Goal: Information Seeking & Learning: Learn about a topic

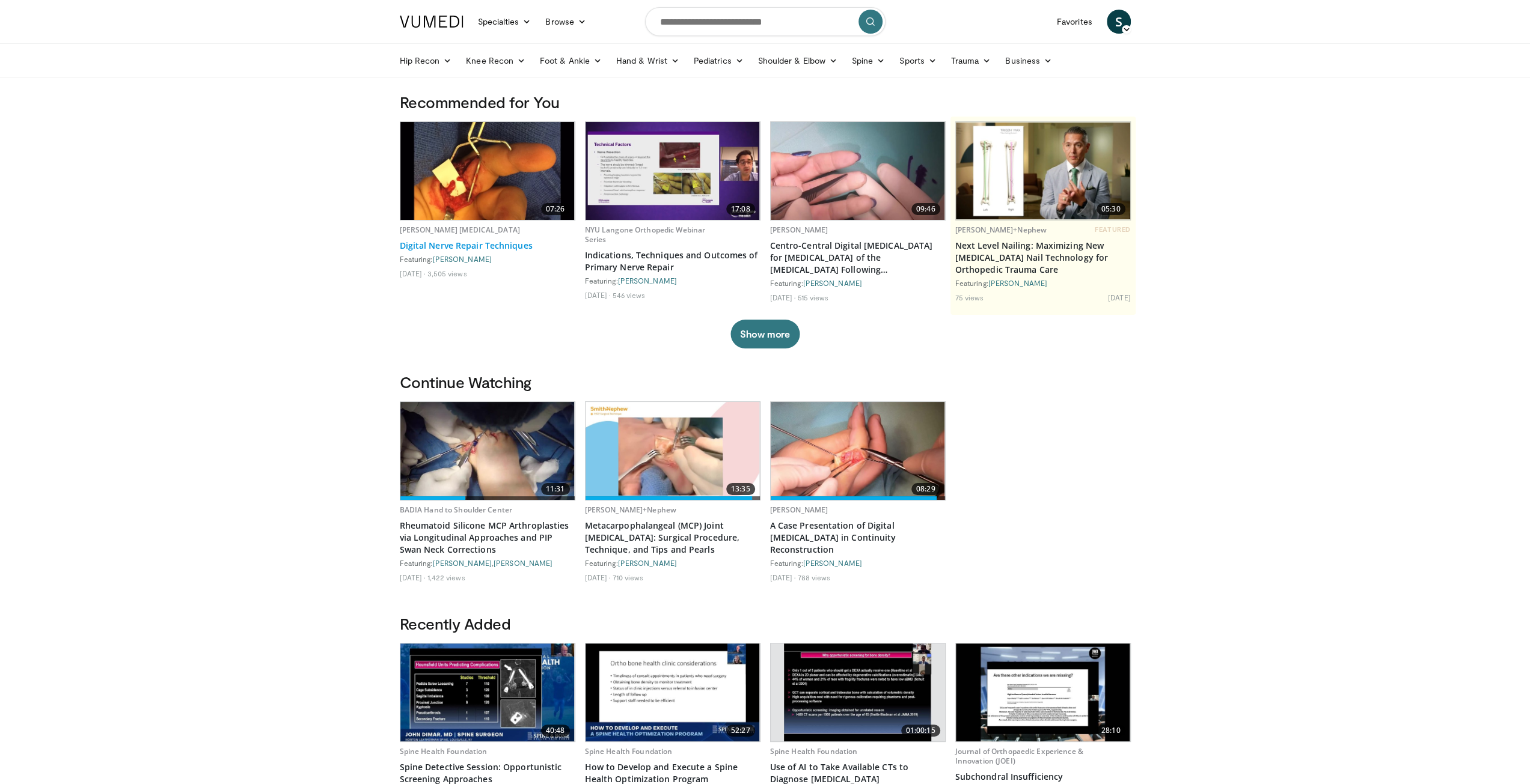
click at [447, 240] on link "Digital Nerve Repair Techniques" at bounding box center [487, 246] width 175 height 12
click at [721, 12] on input "Search topics, interventions" at bounding box center [765, 22] width 240 height 29
type input "**********"
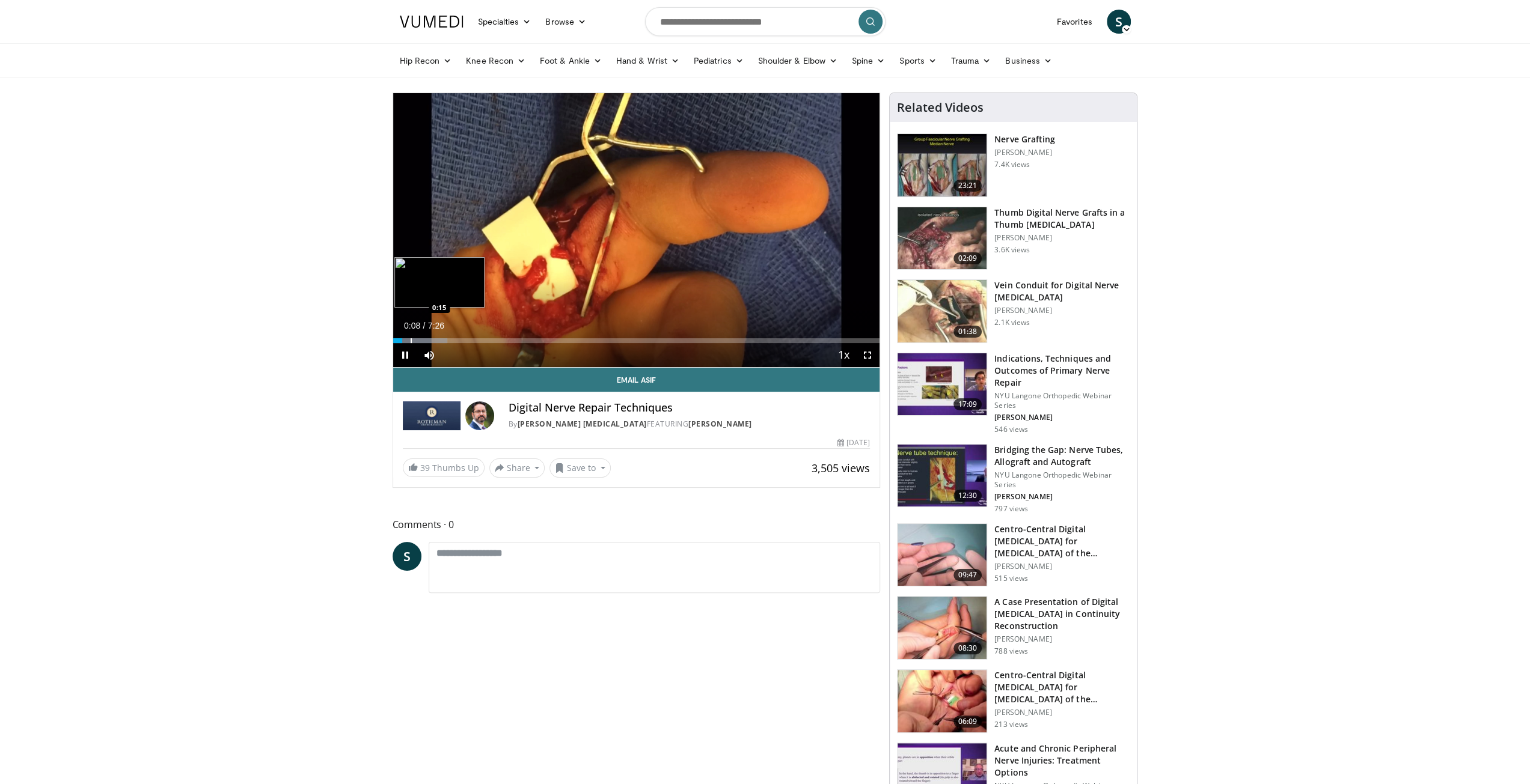
click at [411, 337] on div "Loaded : 11.16% 0:08 0:15" at bounding box center [636, 337] width 487 height 12
click at [423, 337] on div "Loaded : 11.16% 0:18 0:28" at bounding box center [636, 337] width 487 height 12
click at [432, 338] on div "Progress Bar" at bounding box center [433, 341] width 1 height 5
click at [446, 338] on div "Loaded : 22.34% 0:37 0:47" at bounding box center [636, 341] width 487 height 5
click at [441, 340] on div "Progress Bar" at bounding box center [442, 341] width 1 height 5
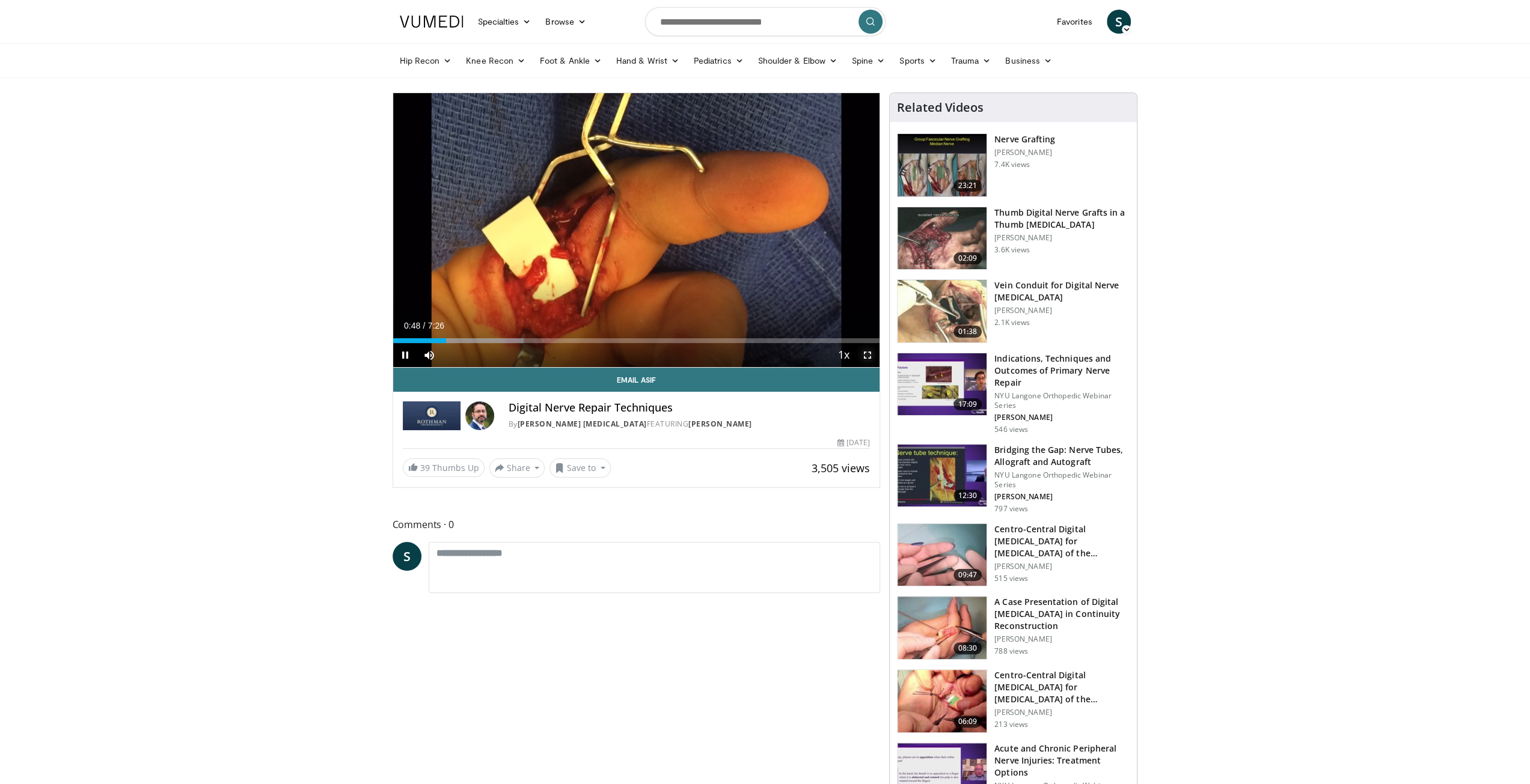
click at [869, 358] on span "Video Player" at bounding box center [868, 355] width 24 height 24
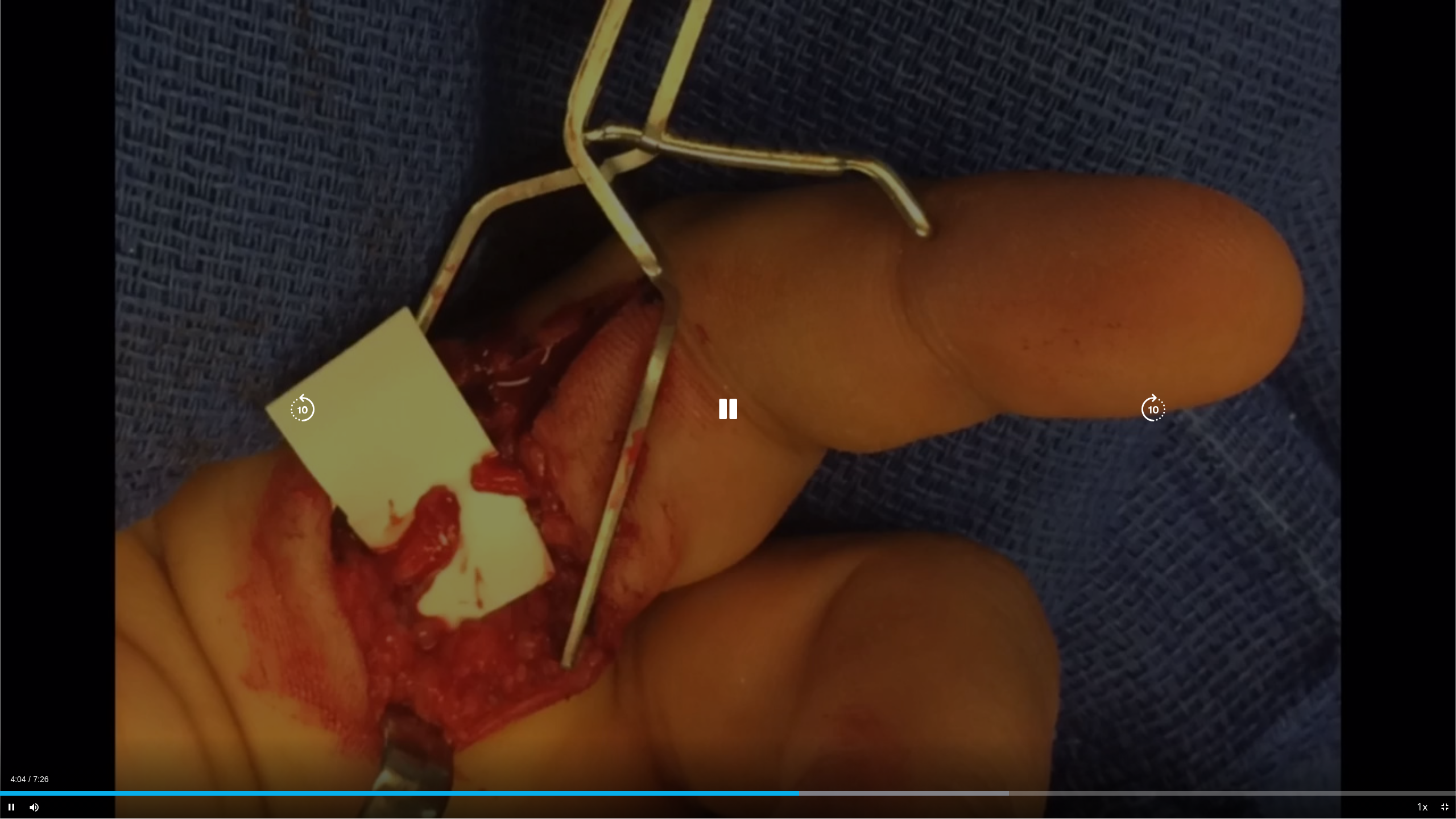
click at [1085, 566] on div "10 seconds Tap to unmute" at bounding box center [728, 409] width 1456 height 818
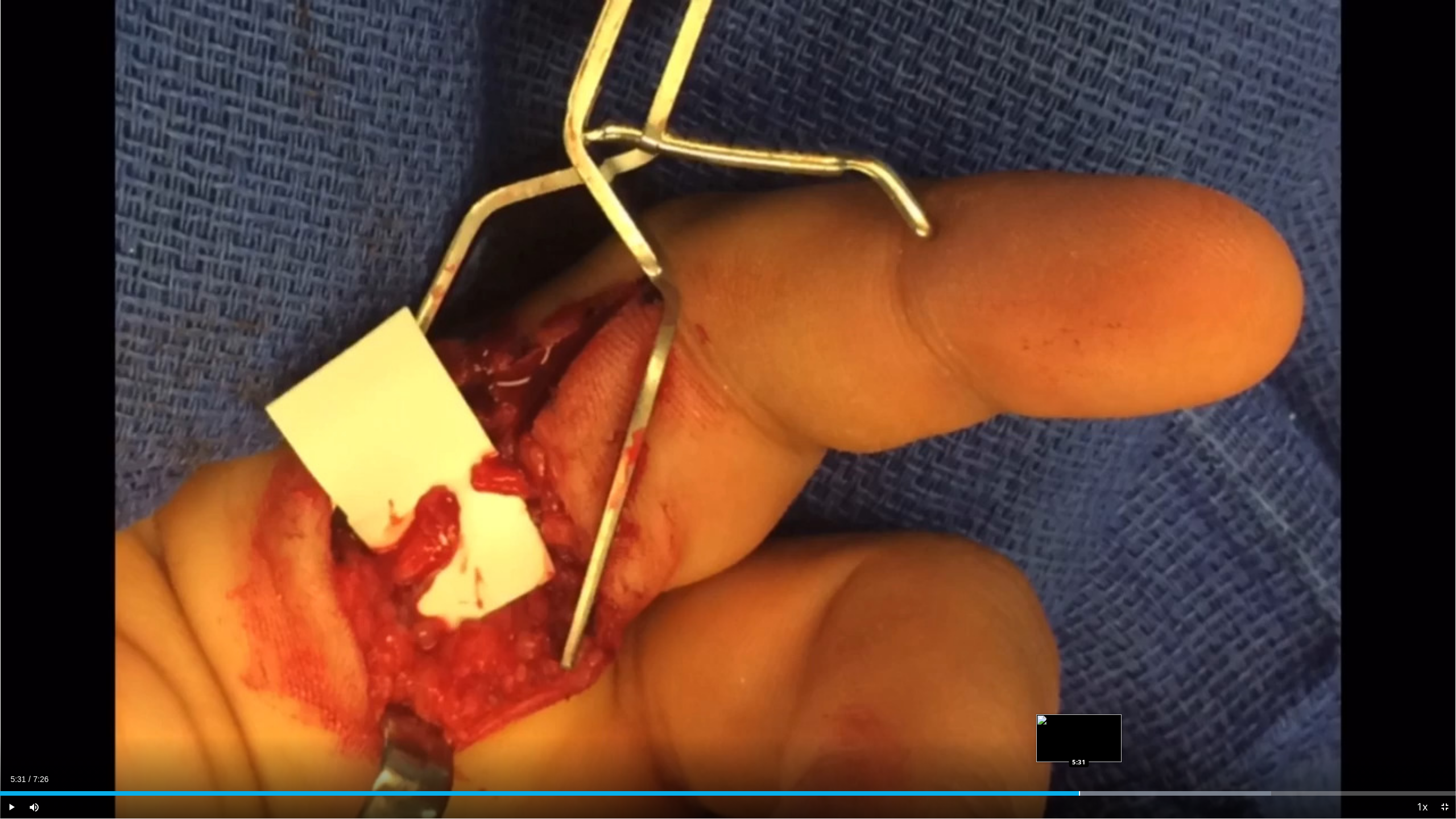
click at [1079, 742] on div "Progress Bar" at bounding box center [1080, 793] width 1 height 5
click at [1093, 742] on div "Progress Bar" at bounding box center [1094, 793] width 1 height 5
click at [1111, 742] on div "Progress Bar" at bounding box center [1111, 793] width 1 height 5
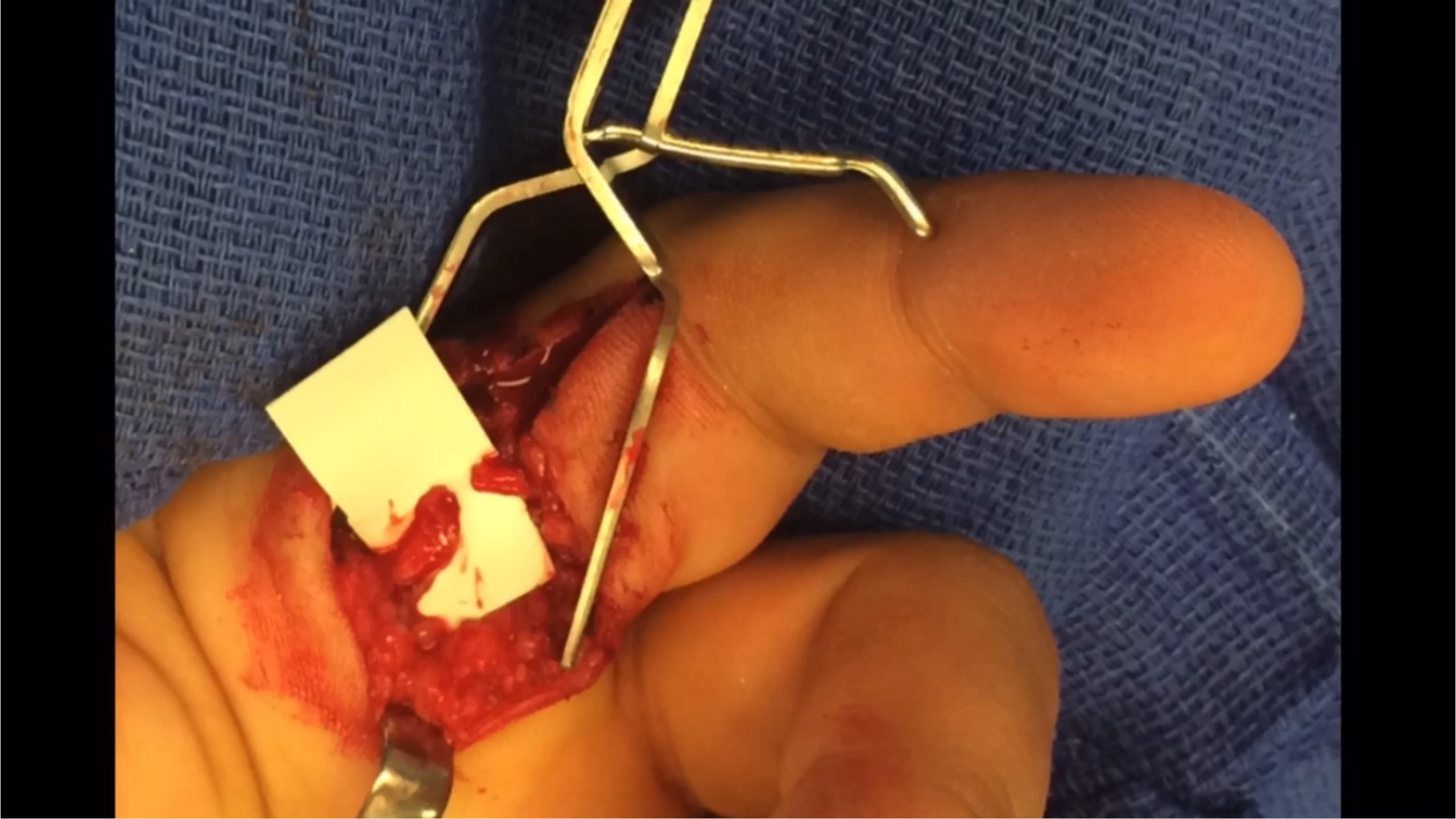
click at [1174, 742] on video-js "**********" at bounding box center [728, 409] width 1456 height 819
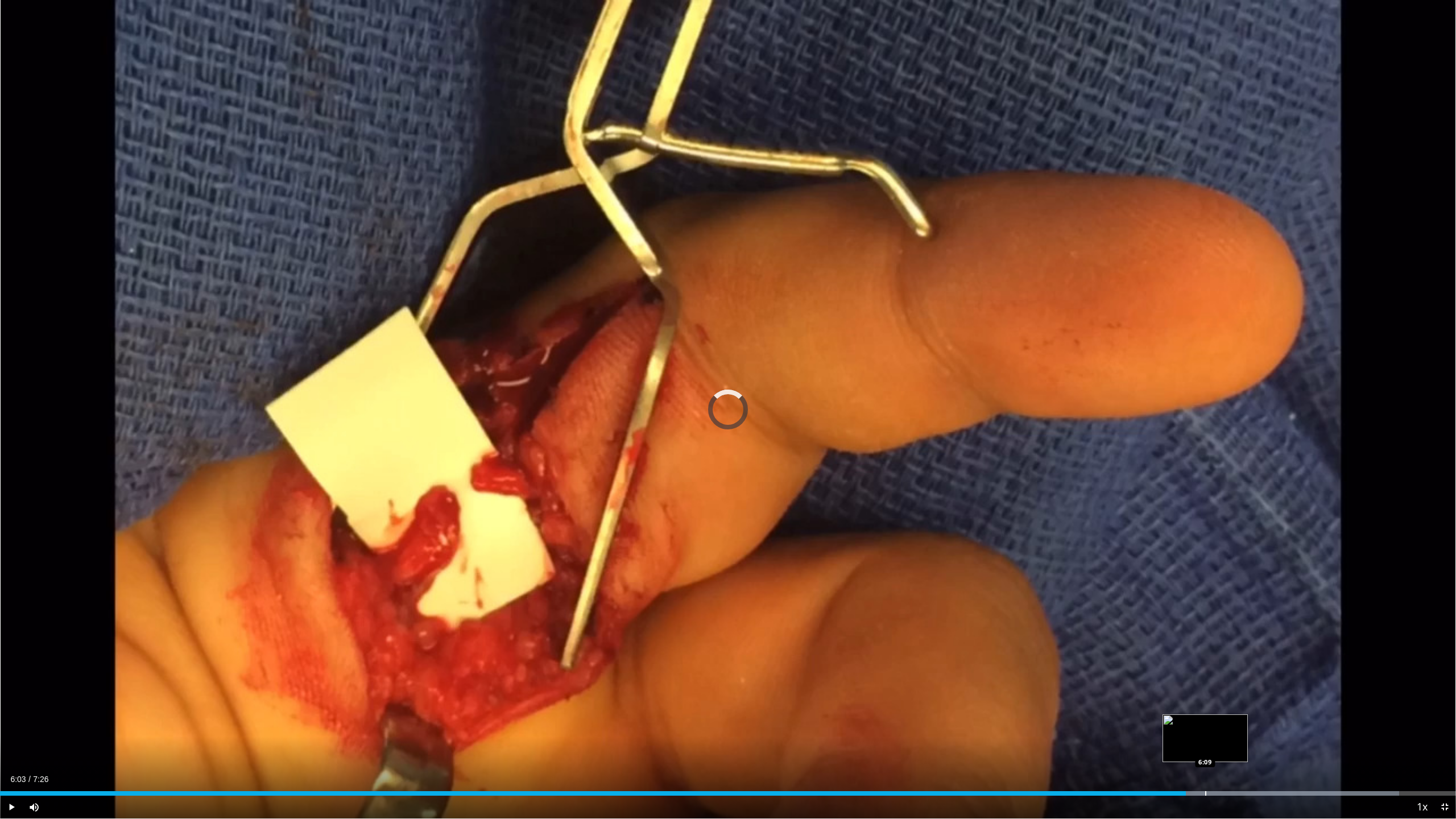
click at [1205, 742] on div "Progress Bar" at bounding box center [1206, 793] width 1 height 5
click at [1240, 742] on div "Progress Bar" at bounding box center [1241, 793] width 1 height 5
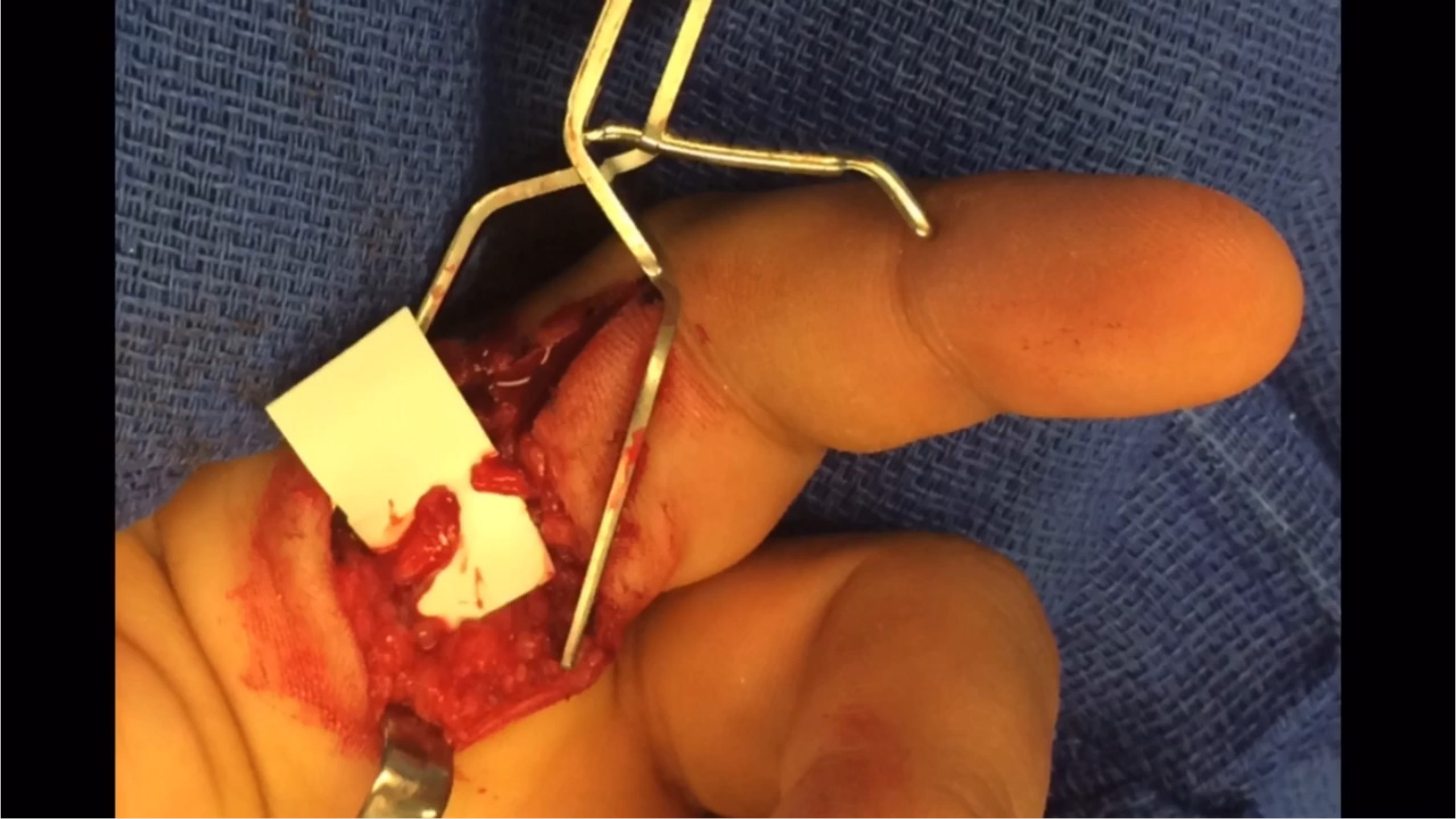
click at [1266, 742] on div "10 seconds Tap to unmute" at bounding box center [728, 409] width 1456 height 818
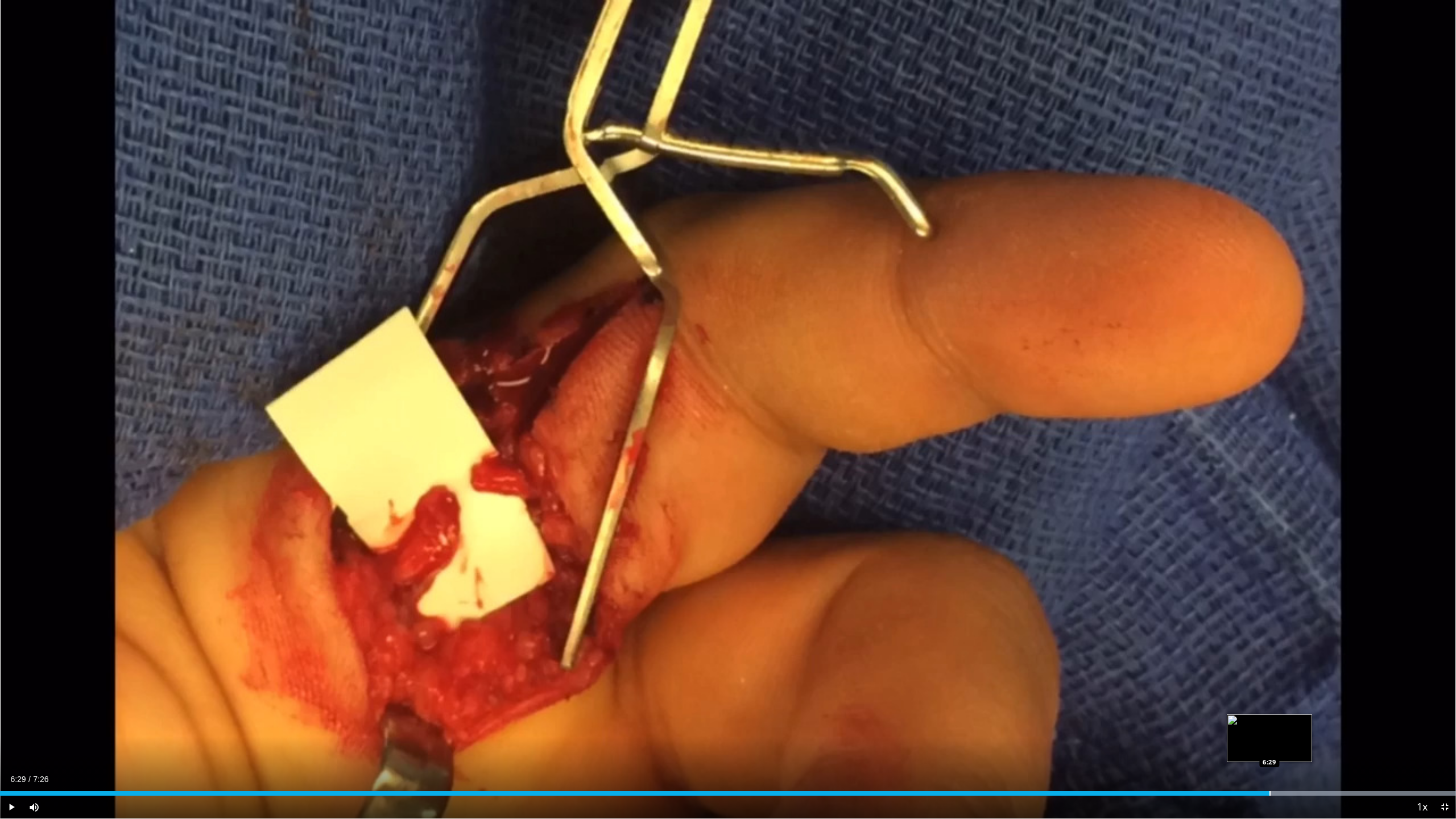
click at [1269, 742] on div "Progress Bar" at bounding box center [1270, 793] width 1 height 5
click at [1316, 742] on div "Progress Bar" at bounding box center [1316, 793] width 1 height 5
click at [1339, 742] on div "Loaded : 100.00% 6:43 6:50" at bounding box center [728, 790] width 1456 height 11
click at [1367, 742] on div "Progress Bar" at bounding box center [1368, 793] width 1 height 5
click at [1446, 742] on span "Video Player" at bounding box center [1445, 807] width 23 height 23
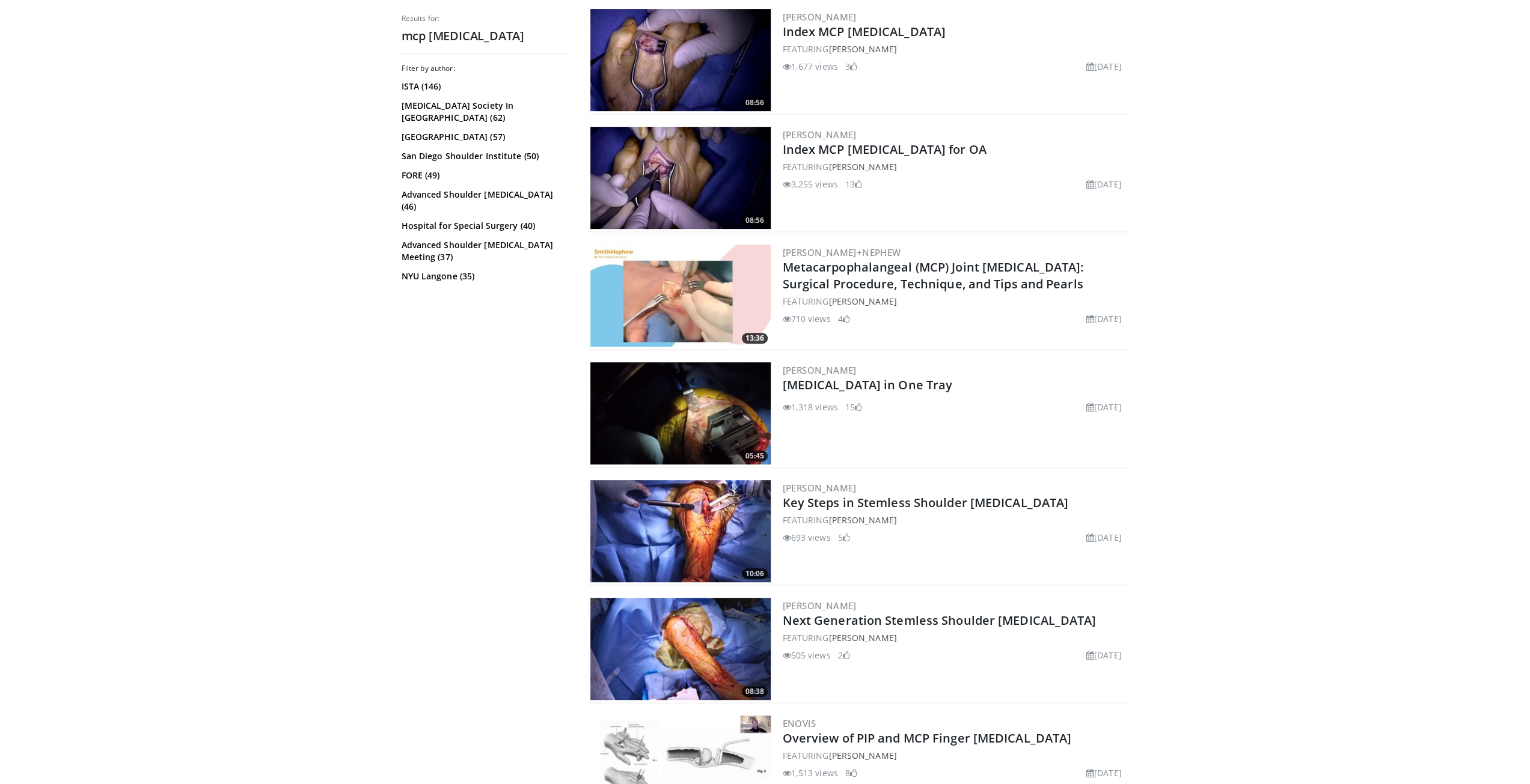
scroll to position [481, 0]
click at [684, 312] on img at bounding box center [680, 295] width 180 height 102
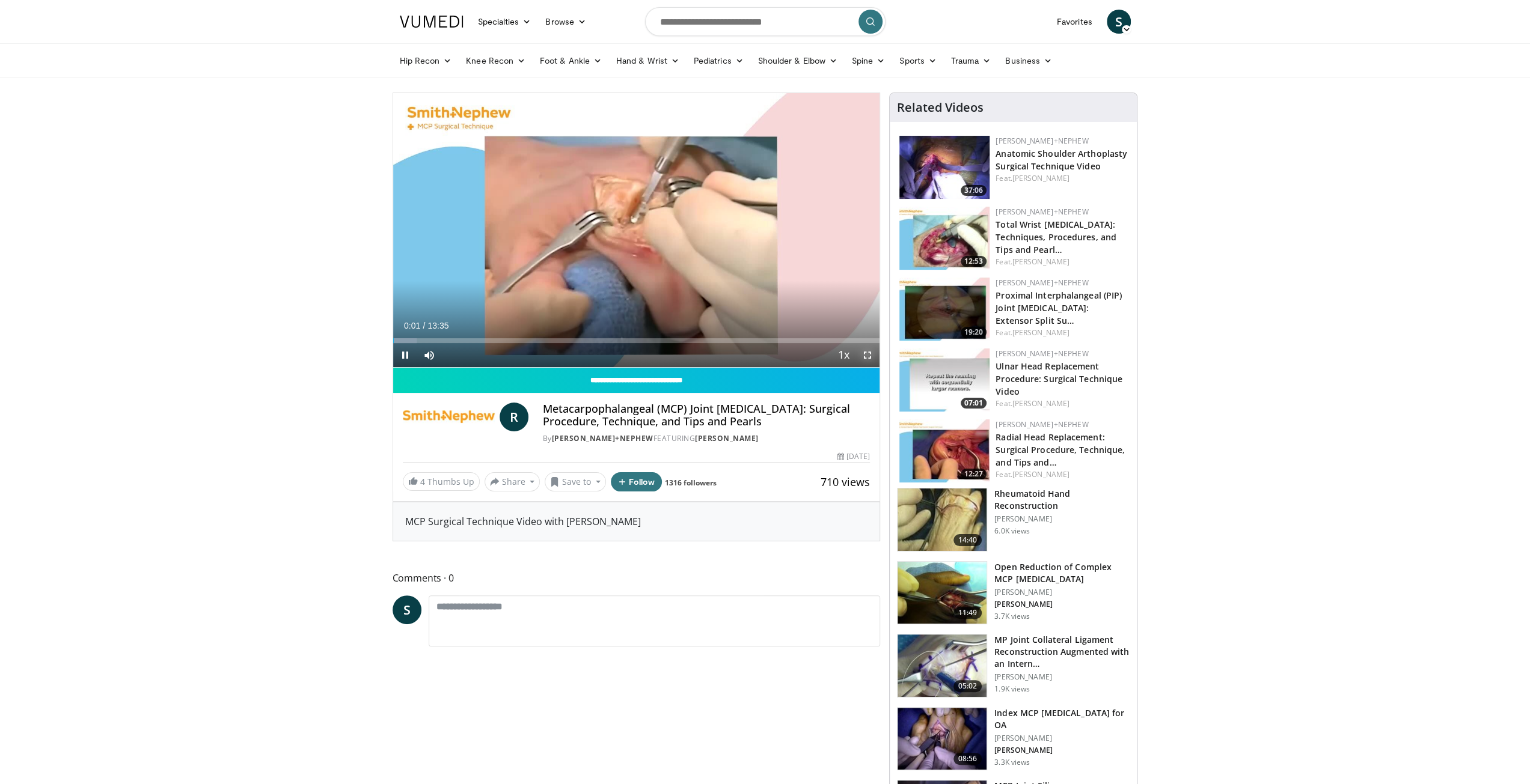
click at [870, 357] on span "Video Player" at bounding box center [868, 355] width 24 height 24
click at [491, 340] on div "Progress Bar" at bounding box center [491, 341] width 1 height 5
click at [516, 341] on div "Progress Bar" at bounding box center [516, 341] width 1 height 5
click at [561, 333] on div "Loaded : 35.27% 04:41 04:41" at bounding box center [636, 337] width 487 height 12
click at [554, 340] on div "Progress Bar" at bounding box center [555, 341] width 1 height 5
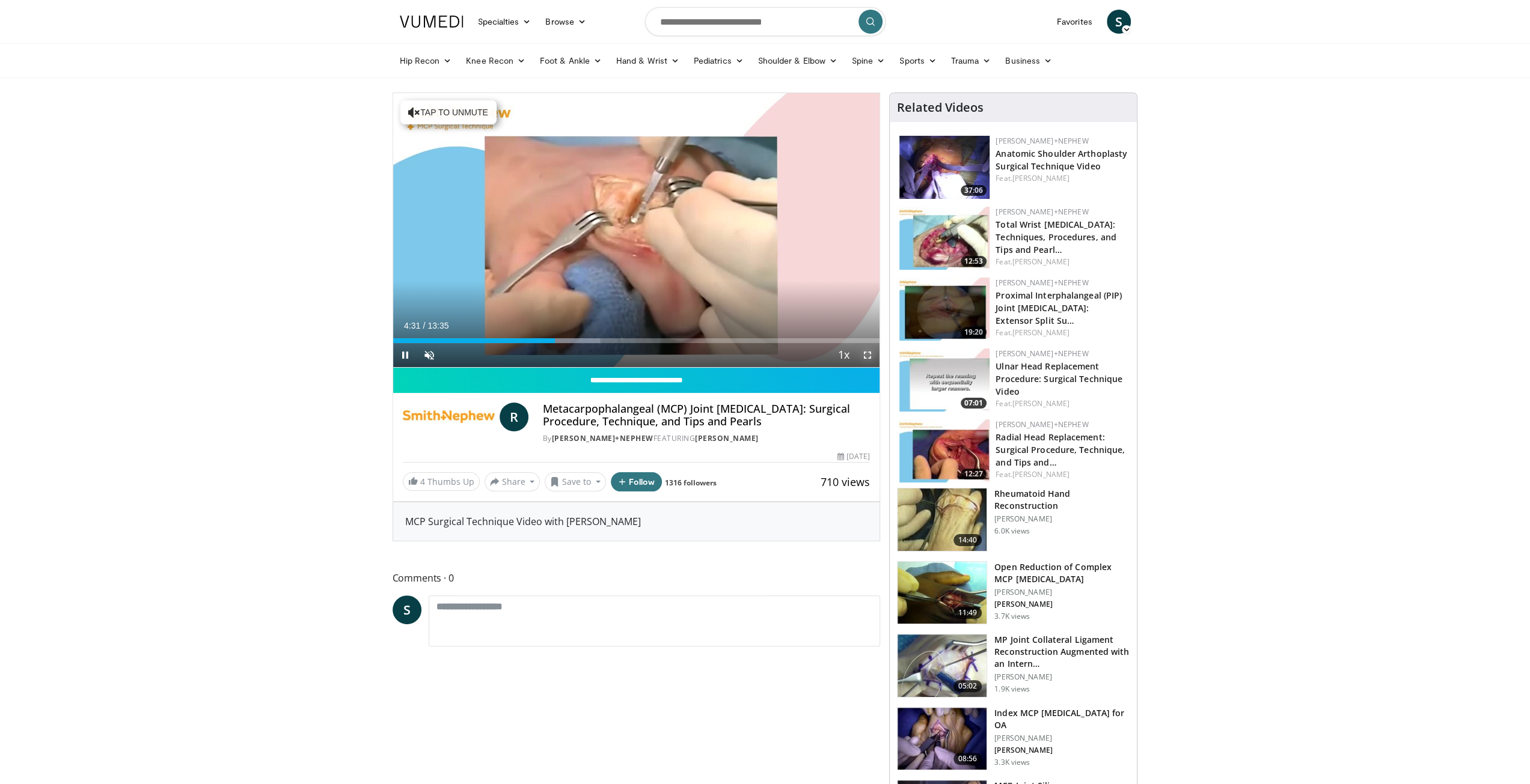
click at [866, 355] on span "Video Player" at bounding box center [868, 355] width 24 height 24
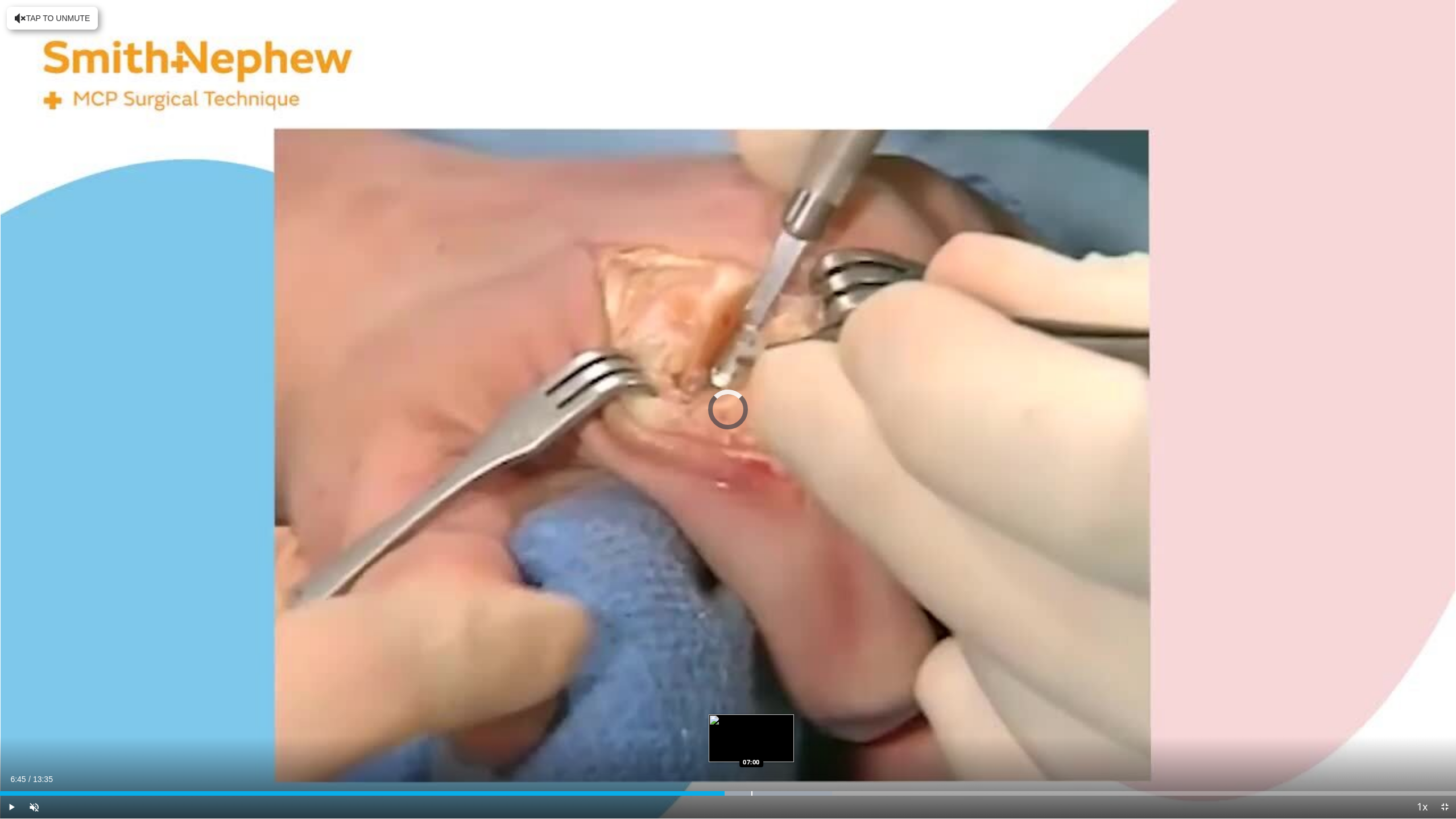
click at [751, 742] on div "Progress Bar" at bounding box center [752, 793] width 1 height 5
click at [795, 742] on div "Progress Bar" at bounding box center [796, 793] width 1 height 5
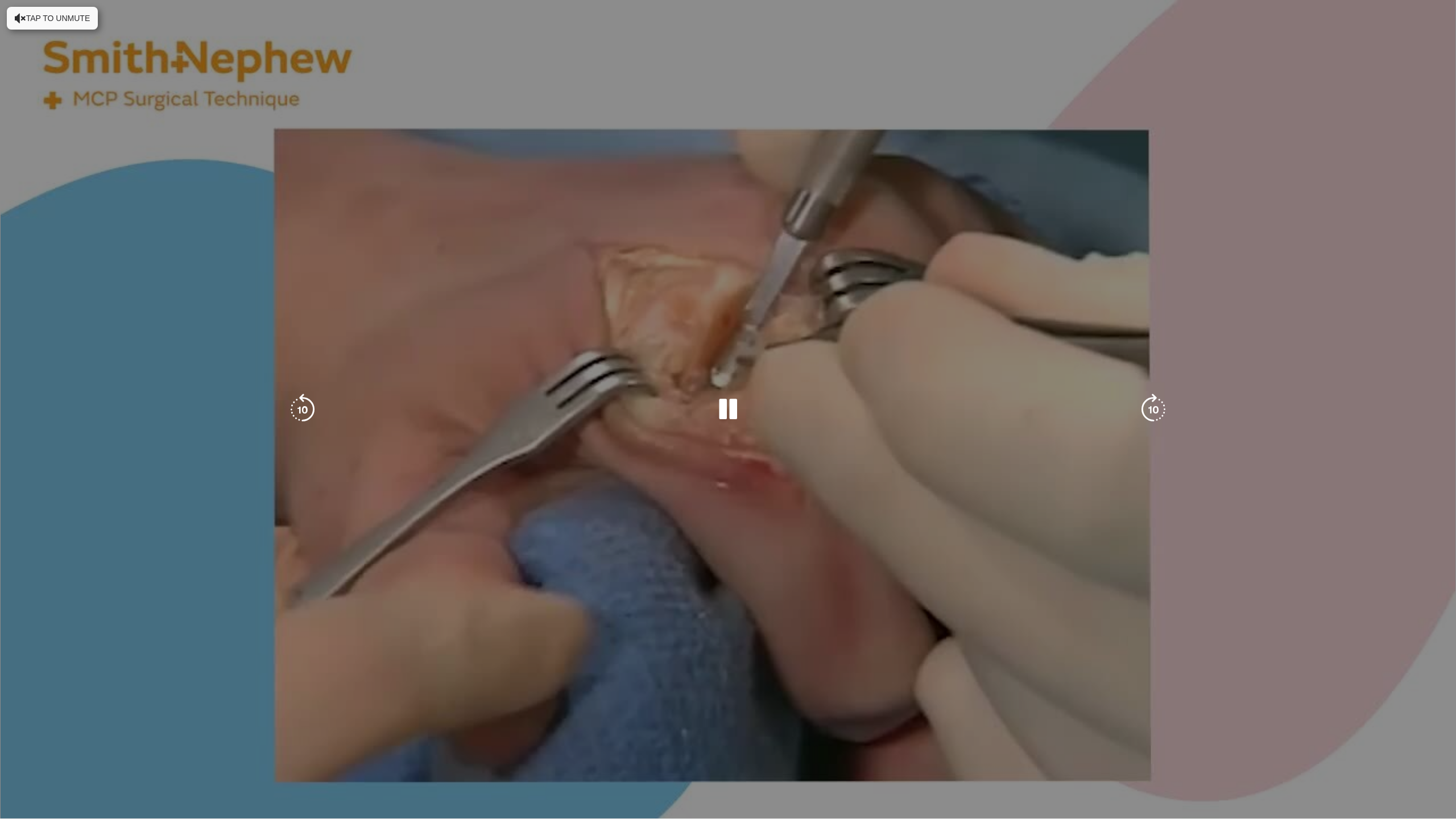
click at [889, 742] on video-js "**********" at bounding box center [728, 409] width 1456 height 819
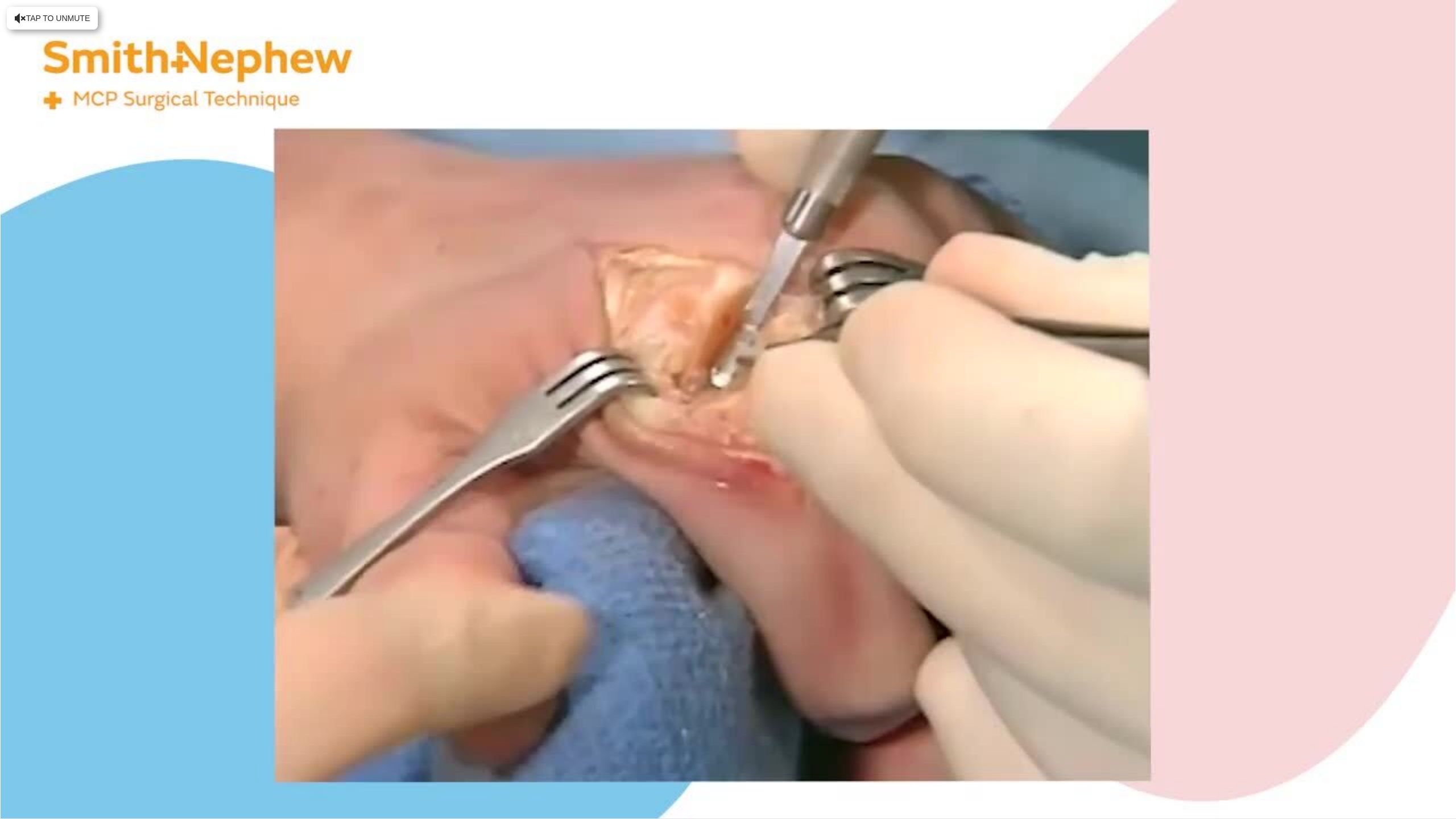
click at [898, 742] on video-js "**********" at bounding box center [728, 409] width 1456 height 819
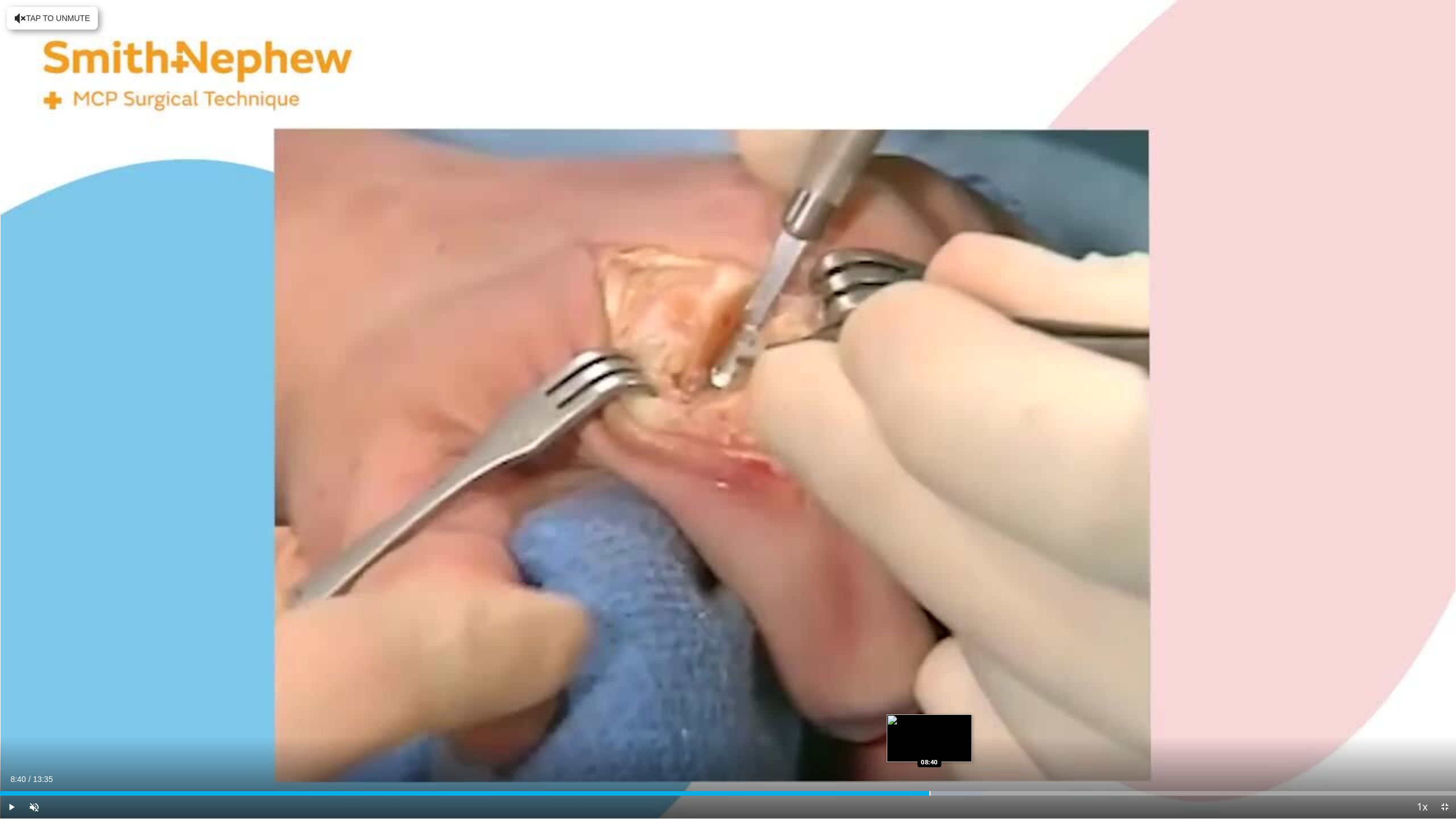
click at [929, 742] on div "Progress Bar" at bounding box center [930, 793] width 1 height 5
click at [982, 742] on div "Progress Bar" at bounding box center [983, 793] width 1 height 5
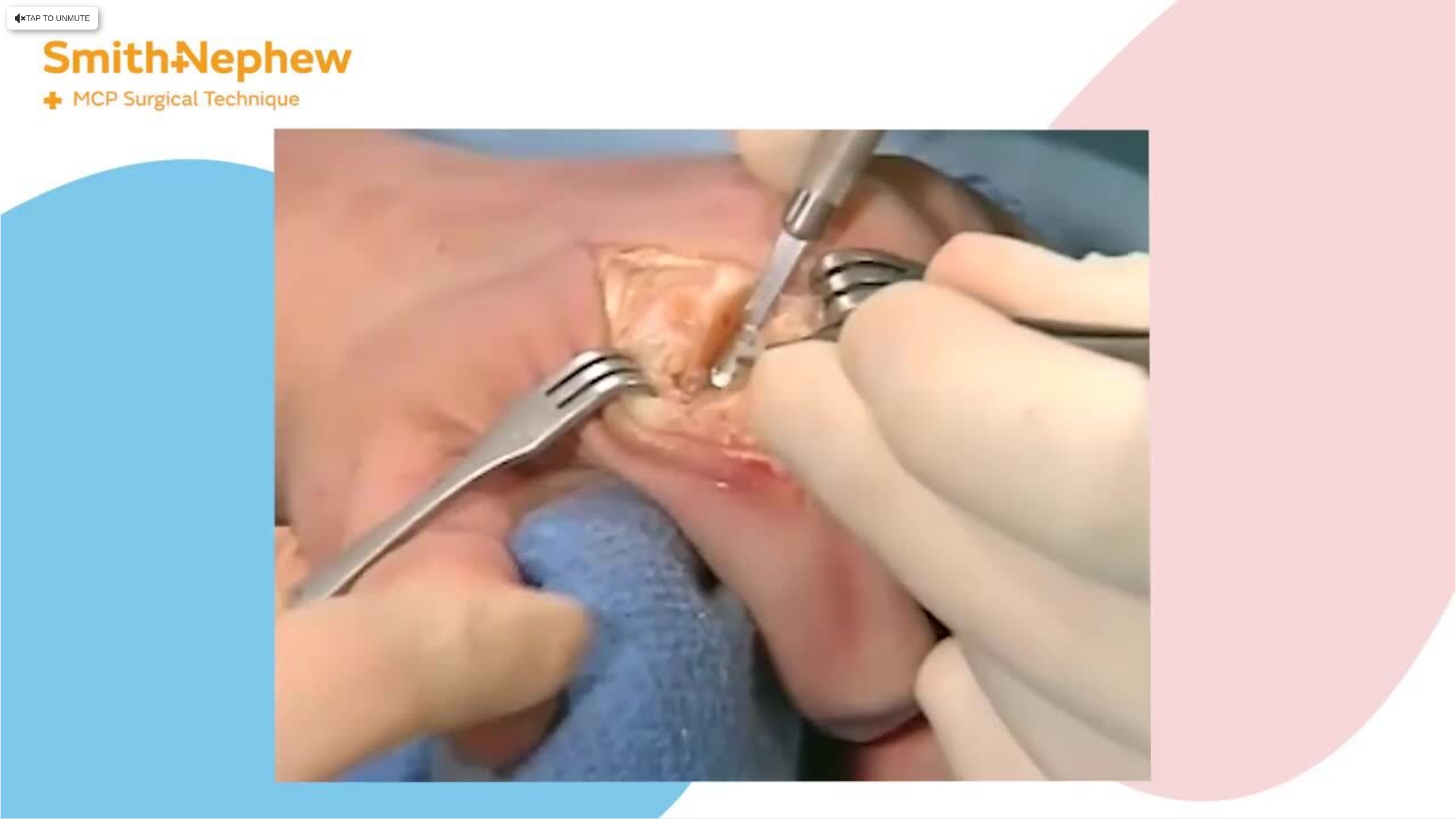
click at [1020, 742] on div "10 seconds Tap to unmute" at bounding box center [728, 409] width 1456 height 818
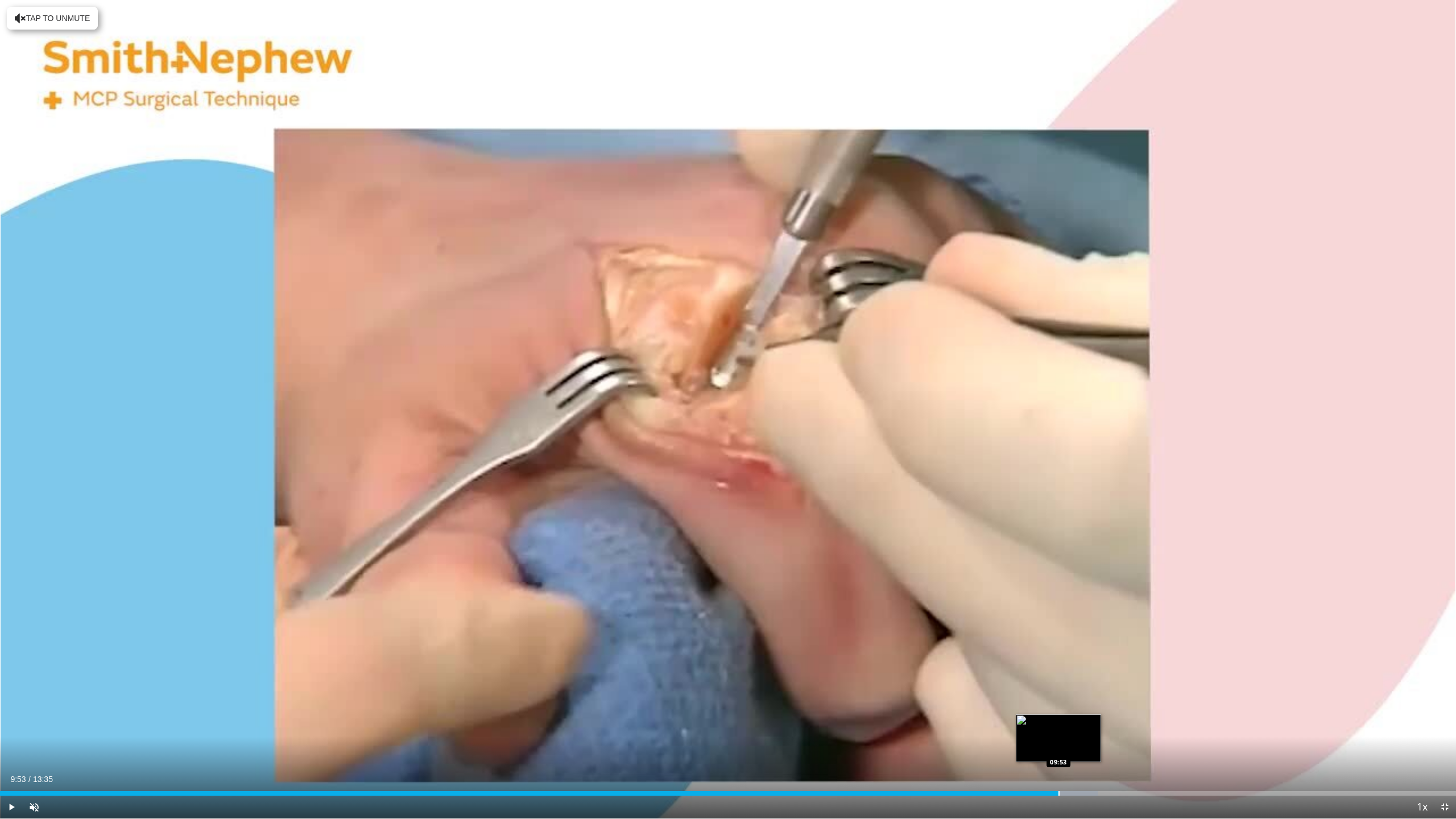
click at [1058, 742] on div "Loaded : 75.39% 09:53 09:53" at bounding box center [728, 790] width 1456 height 11
click at [1093, 742] on div "Loaded : 77.31% 10:12 10:12" at bounding box center [728, 790] width 1456 height 11
click at [1134, 742] on div "Progress Bar" at bounding box center [1134, 793] width 1 height 5
click at [1169, 742] on div "Progress Bar" at bounding box center [1170, 793] width 1 height 5
click at [1207, 742] on div "Loaded : 88.35% 10:55 11:16" at bounding box center [728, 790] width 1456 height 11
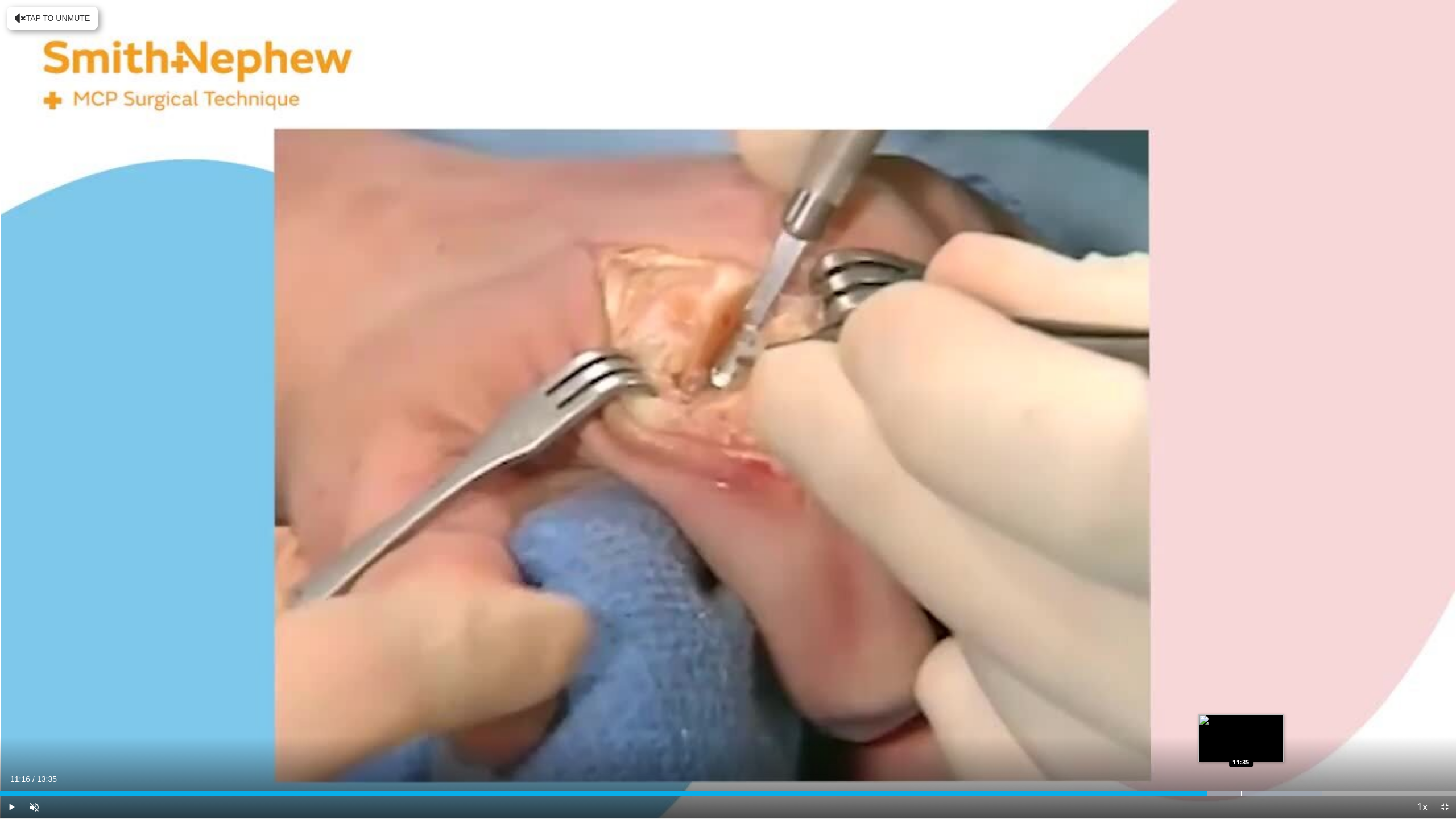
click at [1241, 742] on div "Loaded : 90.81% 11:16 11:35" at bounding box center [728, 790] width 1456 height 11
click at [1278, 742] on div "Progress Bar" at bounding box center [1279, 793] width 1 height 5
click at [1294, 742] on div "Progress Bar" at bounding box center [1295, 793] width 1 height 5
click at [1330, 742] on div "Progress Bar" at bounding box center [1330, 793] width 1 height 5
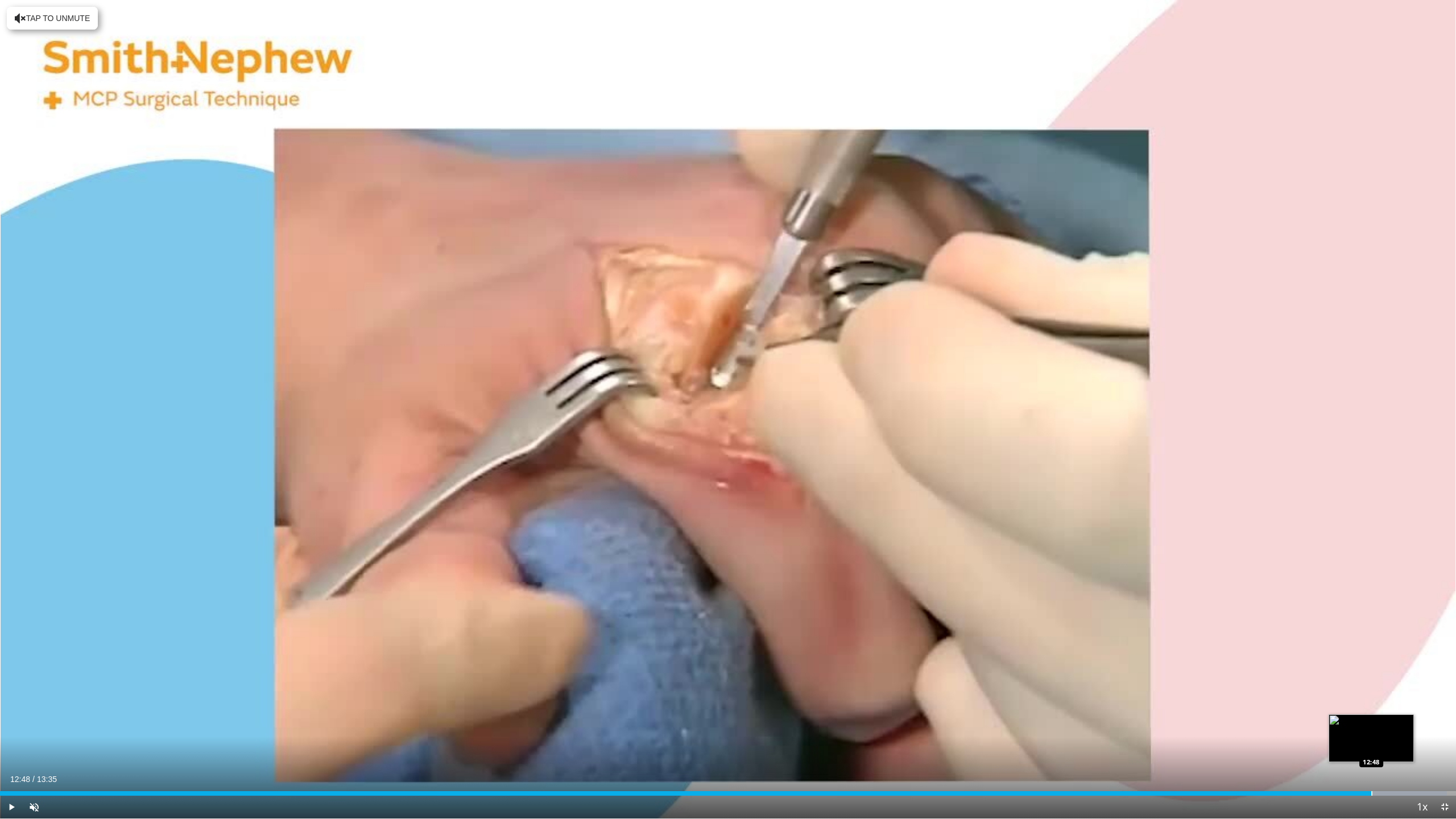
click at [1371, 742] on div "Progress Bar" at bounding box center [1372, 793] width 1 height 5
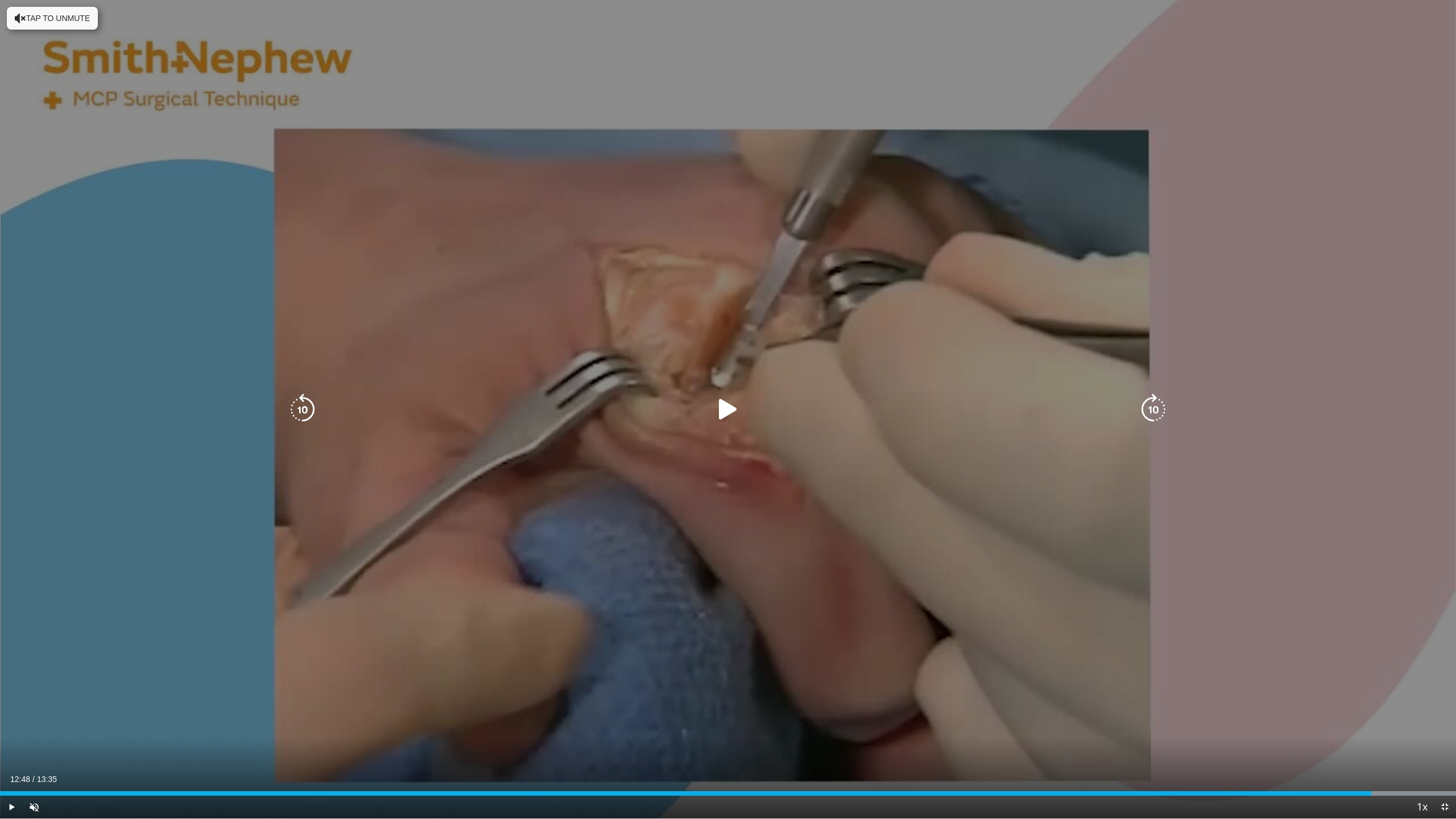
click at [1333, 736] on div "10 seconds Tap to unmute" at bounding box center [728, 409] width 1456 height 818
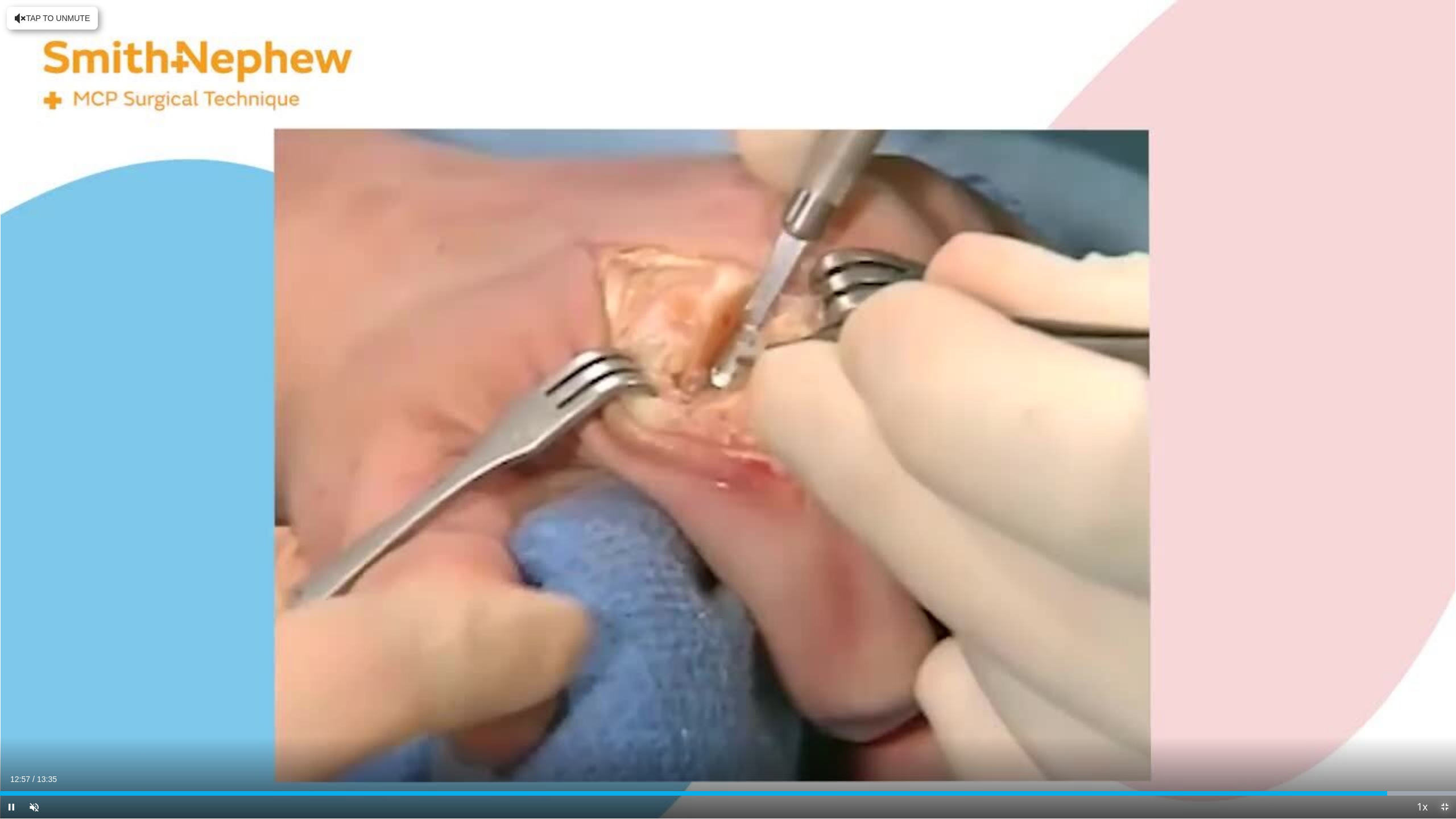
click at [1445, 742] on span "Video Player" at bounding box center [1445, 807] width 23 height 23
